Goal: Task Accomplishment & Management: Manage account settings

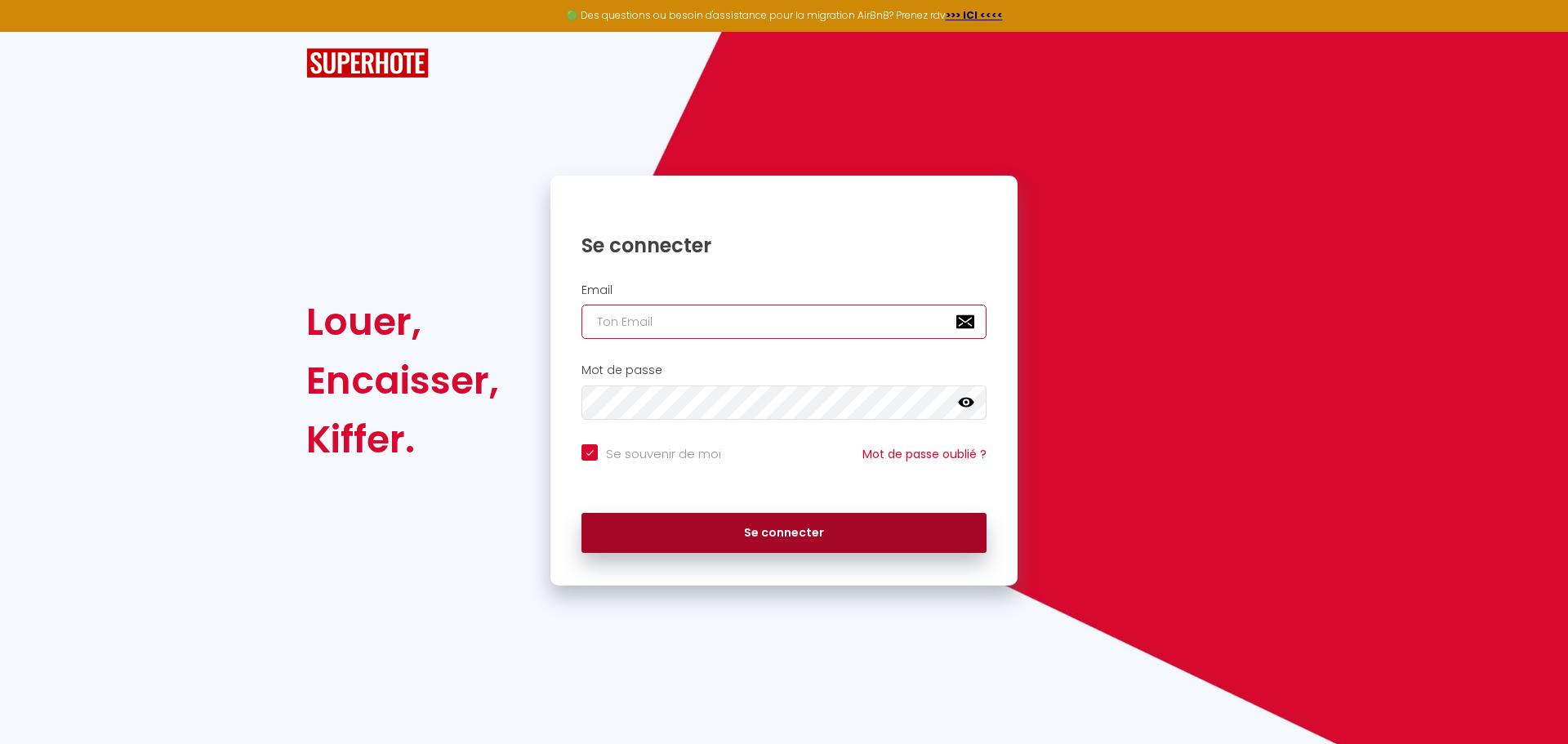
type input "[EMAIL_ADDRESS][DOMAIN_NAME]"
click at [772, 532] on button "Se connecter" at bounding box center [784, 534] width 405 height 41
checkbox input "true"
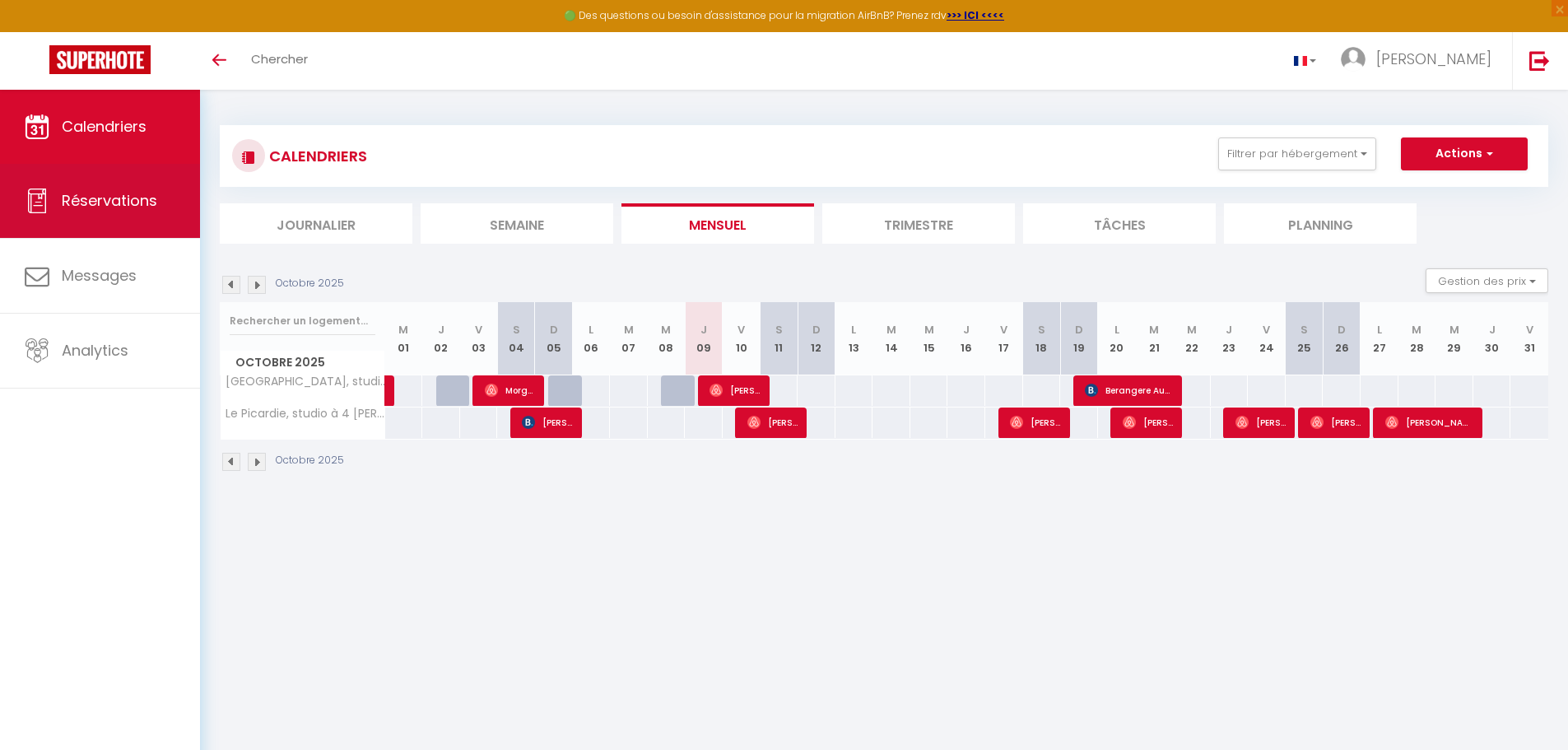
click at [118, 191] on span "Réservations" at bounding box center [109, 200] width 96 height 21
select select "not_cancelled"
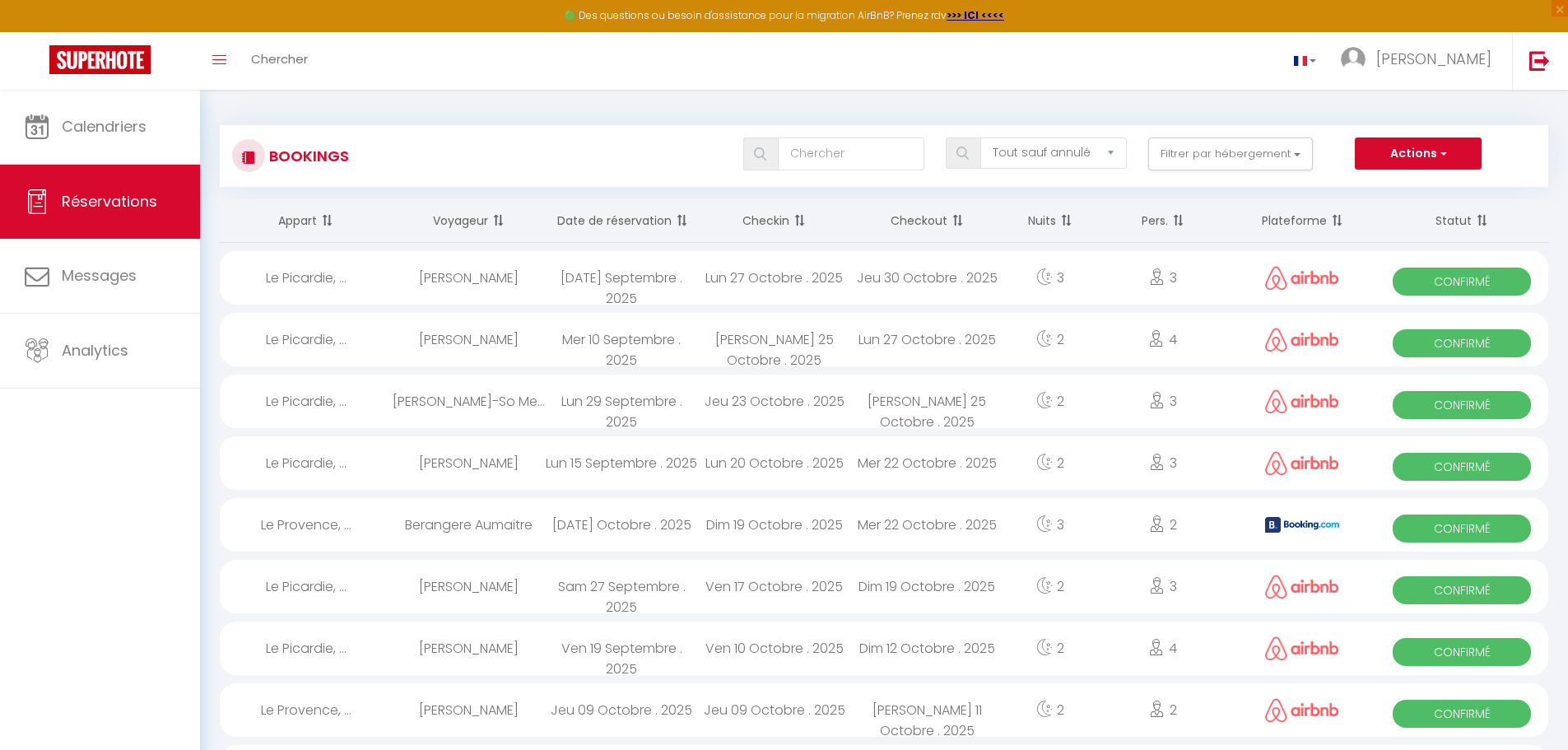
click at [584, 220] on th "Date de réservation" at bounding box center [621, 221] width 153 height 43
